Goal: Book appointment/travel/reservation

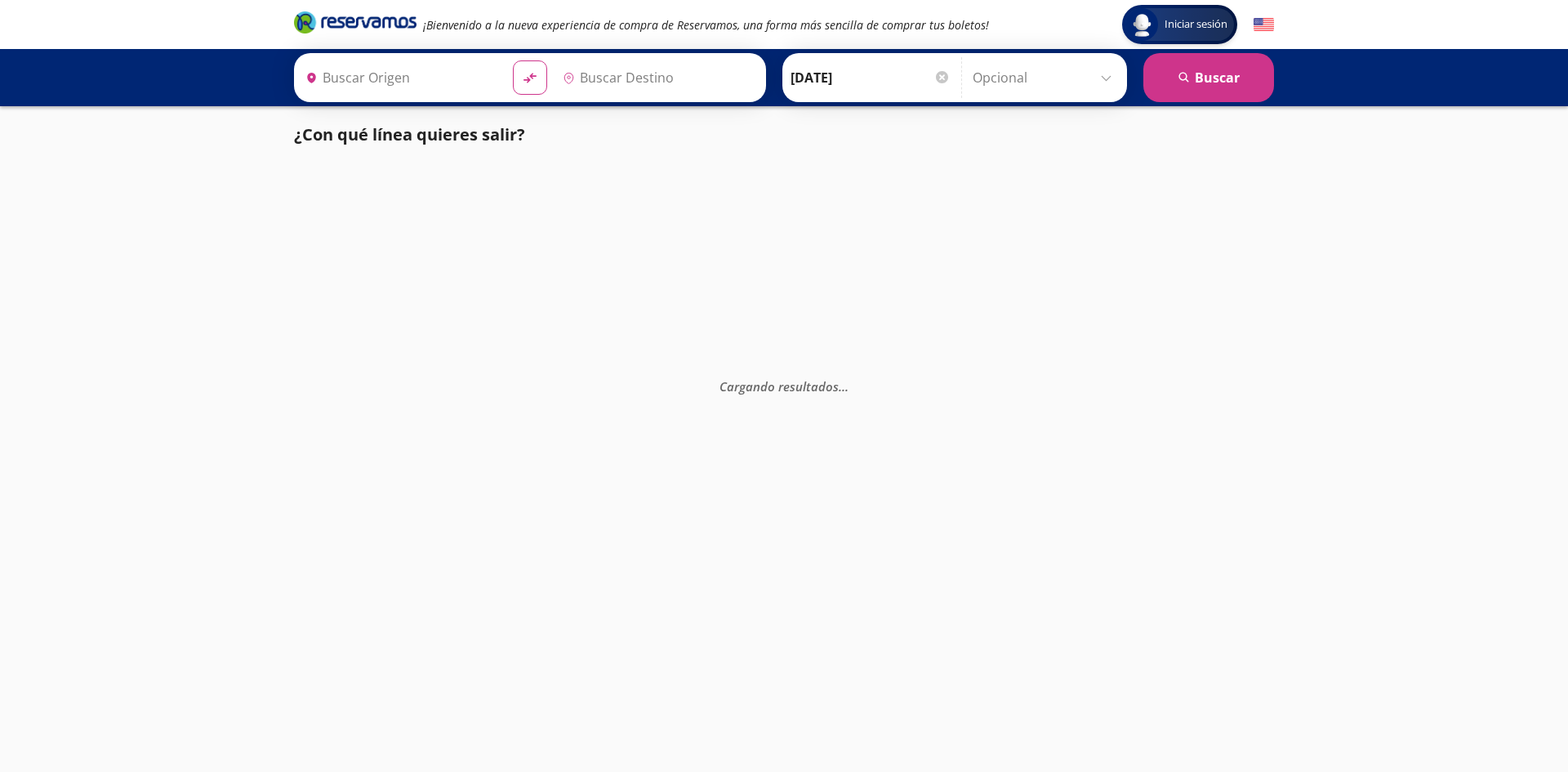
type input "Manzanillo, Colima"
type input "[GEOGRAPHIC_DATA], [GEOGRAPHIC_DATA]"
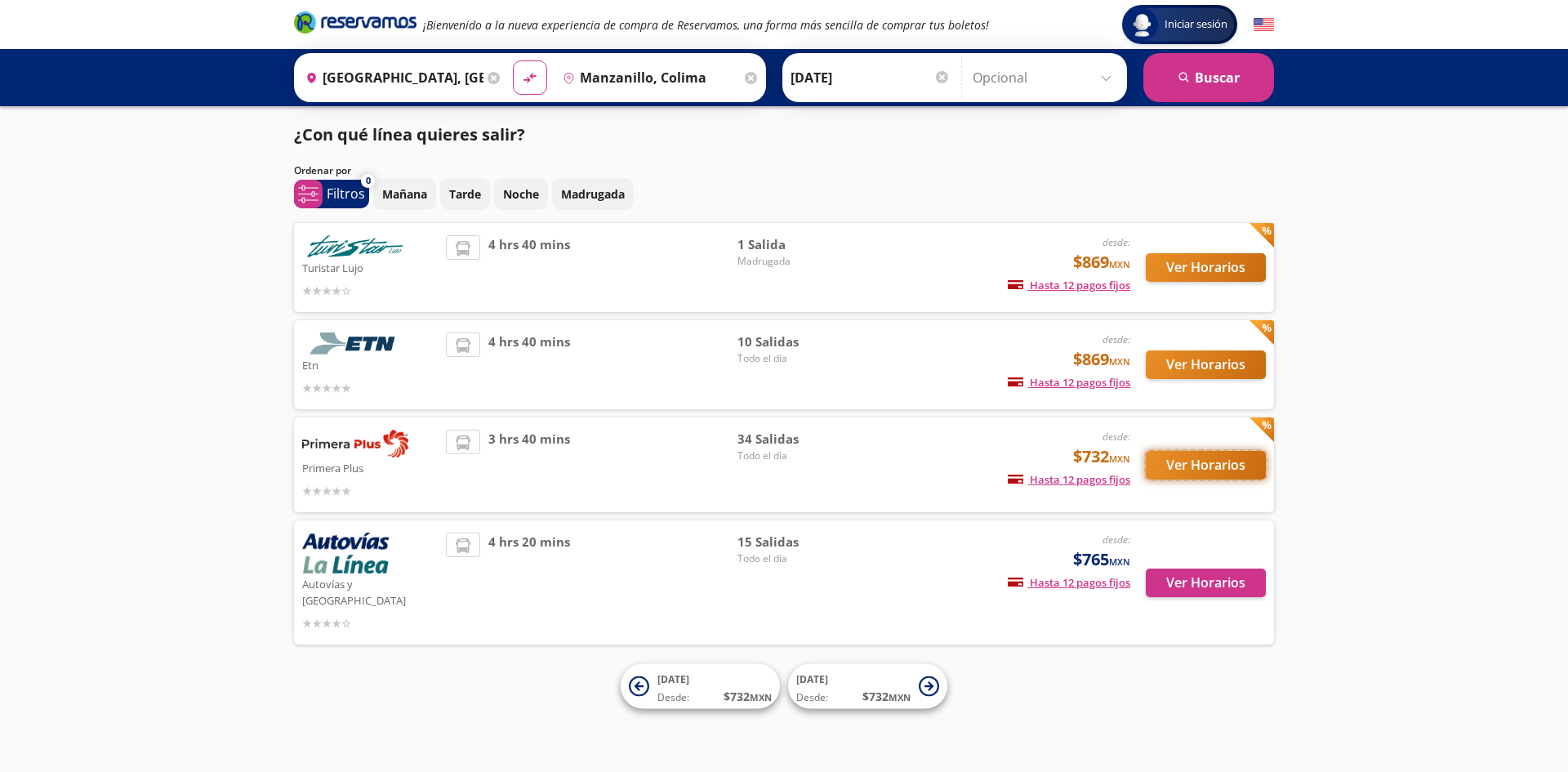
click at [1188, 471] on button "Ver Horarios" at bounding box center [1205, 465] width 120 height 29
click at [1168, 570] on button "Ver Horarios" at bounding box center [1205, 583] width 120 height 29
click at [1219, 574] on button "Ver Horarios" at bounding box center [1205, 583] width 120 height 29
